Goal: Navigation & Orientation: Find specific page/section

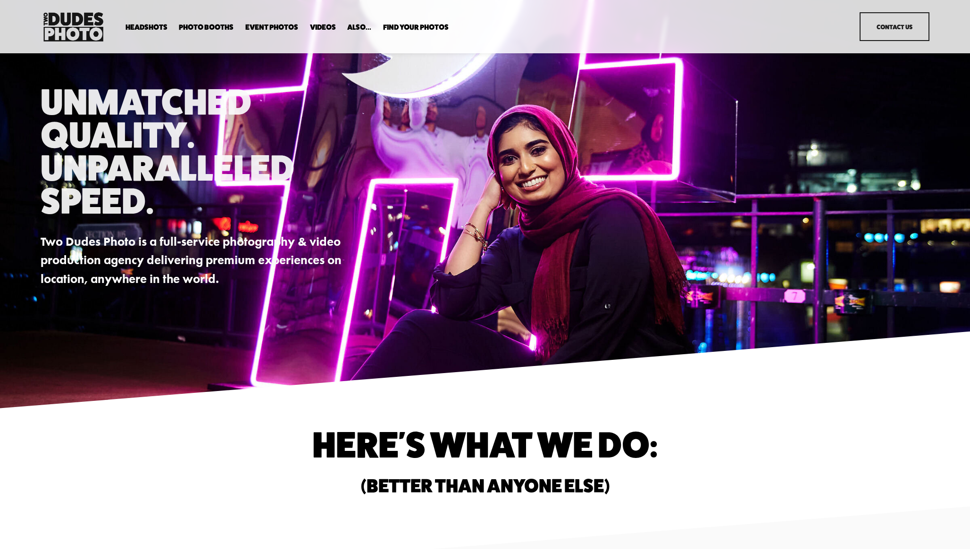
click at [147, 25] on span "Headshots" at bounding box center [147, 28] width 42 height 8
click at [0, 0] on span "Expo Headshots" at bounding box center [0, 0] width 0 height 0
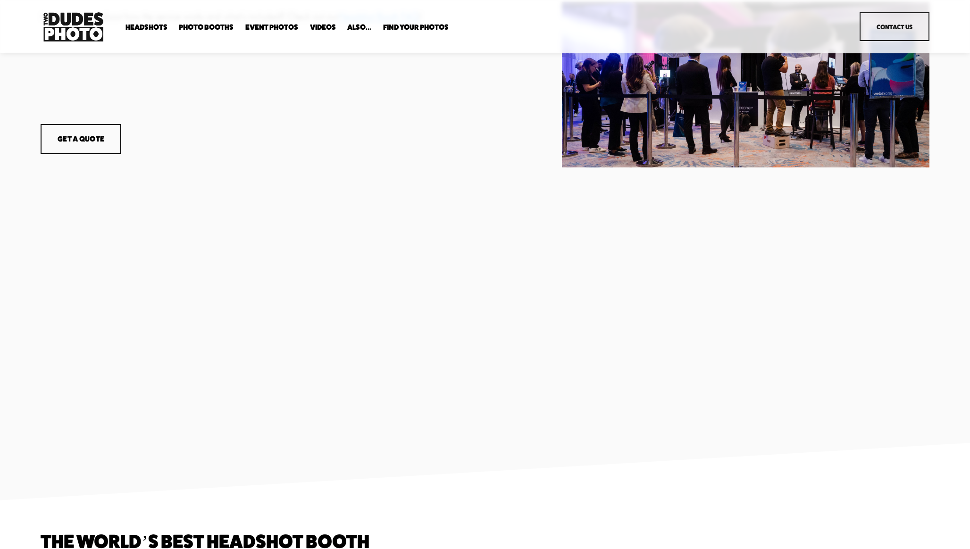
scroll to position [663, 0]
